Goal: Task Accomplishment & Management: Use online tool/utility

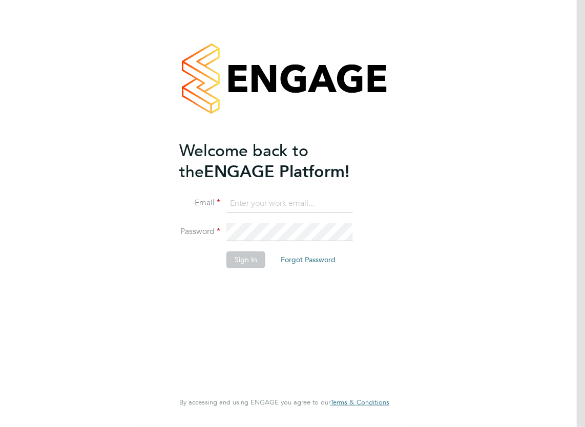
click at [324, 201] on input at bounding box center [290, 204] width 127 height 18
type input "daryl.jackson@bandk.co.uk"
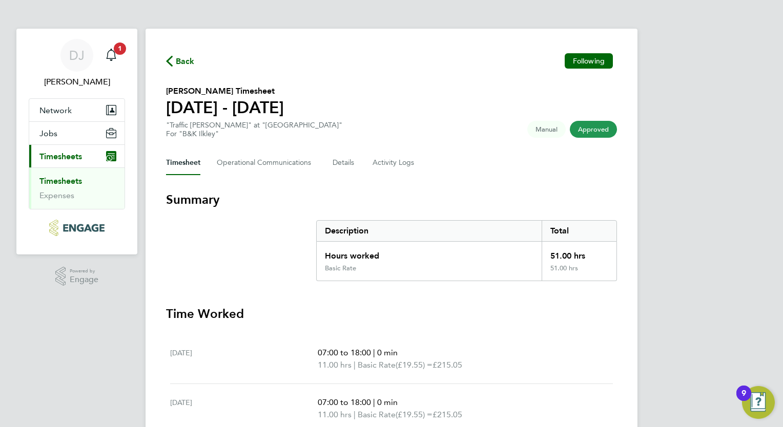
click at [170, 58] on icon "button" at bounding box center [169, 61] width 7 height 11
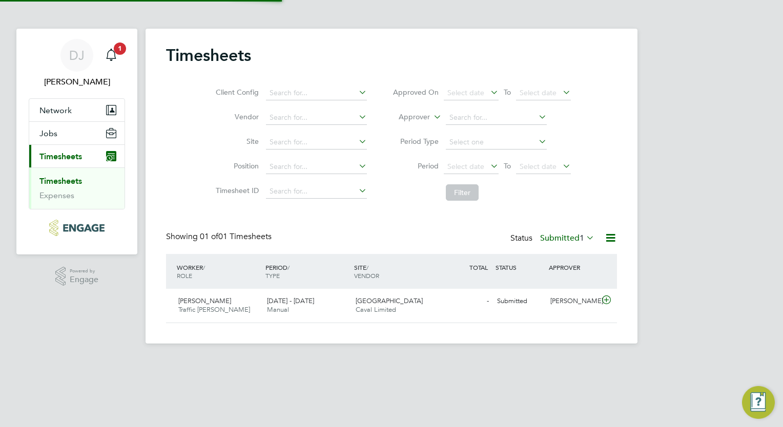
scroll to position [26, 89]
click at [64, 181] on link "Timesheets" at bounding box center [60, 181] width 43 height 10
click at [203, 304] on span "[PERSON_NAME]" at bounding box center [204, 301] width 53 height 9
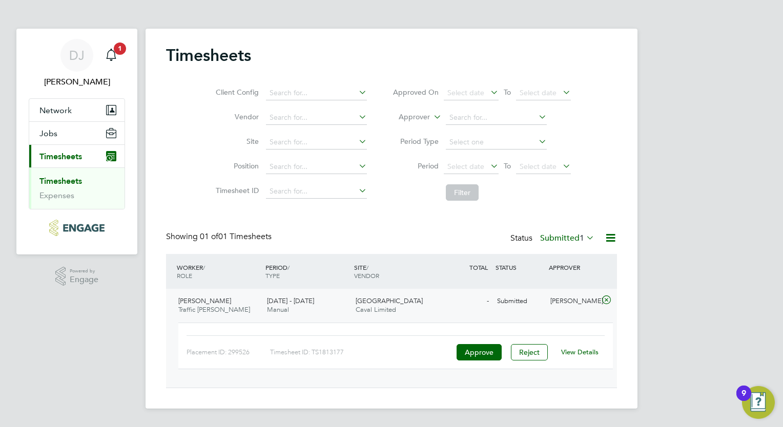
click at [582, 353] on link "View Details" at bounding box center [579, 352] width 37 height 9
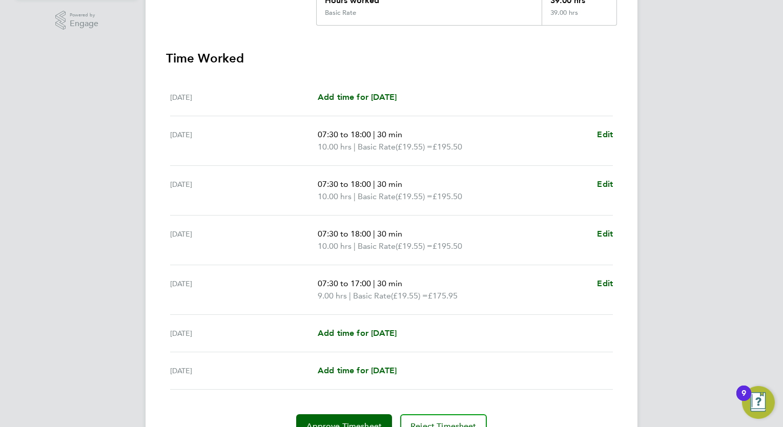
scroll to position [307, 0]
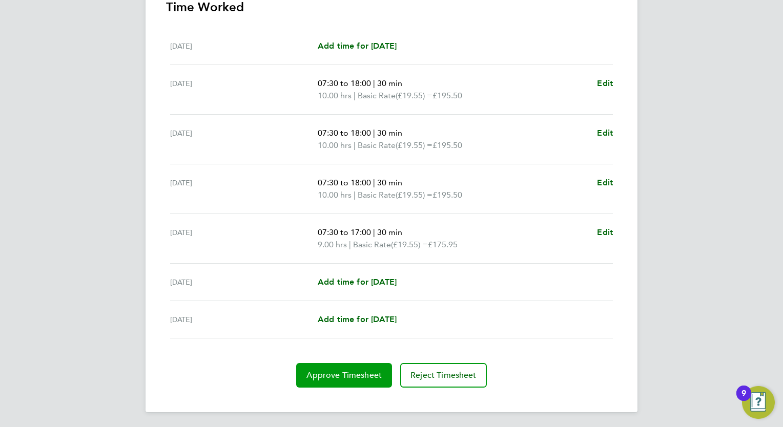
click at [345, 372] on span "Approve Timesheet" at bounding box center [343, 376] width 75 height 10
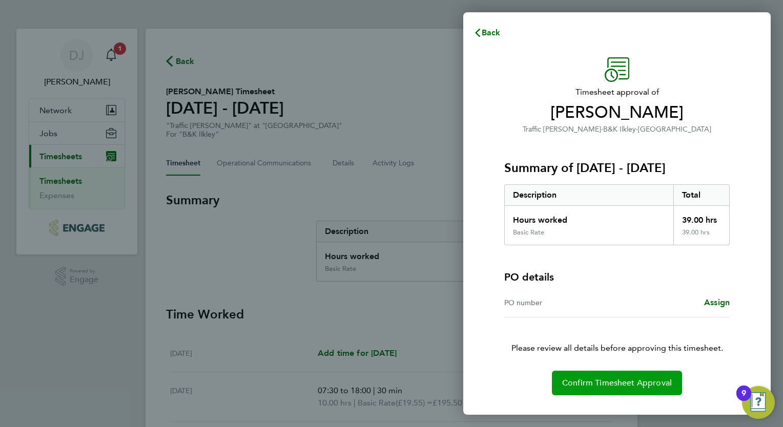
click at [612, 378] on span "Confirm Timesheet Approval" at bounding box center [617, 383] width 110 height 10
